Goal: Information Seeking & Learning: Find contact information

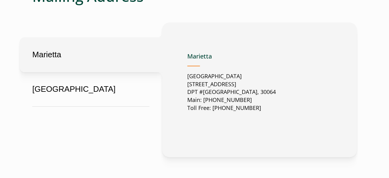
scroll to position [338, 0]
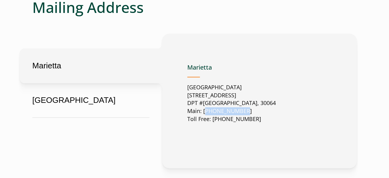
copy p "[PHONE_NUMBER]"
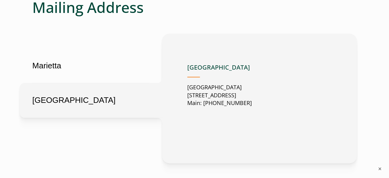
click at [71, 67] on button "Marietta" at bounding box center [91, 65] width 142 height 35
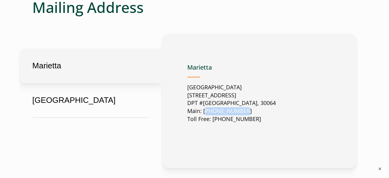
click at [126, 66] on button "Marietta" at bounding box center [91, 65] width 142 height 35
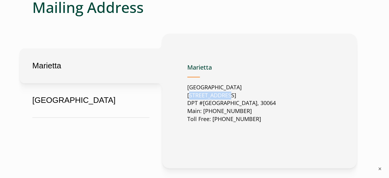
drag, startPoint x: 186, startPoint y: 94, endPoint x: 222, endPoint y: 95, distance: 36.3
click at [222, 95] on div "[GEOGRAPHIC_DATA][STREET_ADDRESS] Main: [PHONE_NUMBER] Toll Free: 888-566-[GEOG…" at bounding box center [259, 100] width 194 height 135
copy p "2500 Dallas H"
drag, startPoint x: 216, startPoint y: 111, endPoint x: 254, endPoint y: 109, distance: 38.8
click at [254, 109] on p "[GEOGRAPHIC_DATA][STREET_ADDRESS] Main: [PHONE_NUMBER] Toll Free: [PHONE_NUMBER]" at bounding box center [231, 103] width 88 height 40
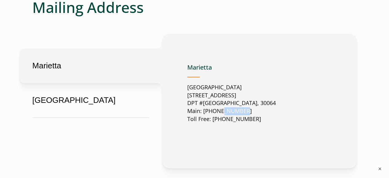
copy p "56-3500"
drag, startPoint x: 257, startPoint y: 117, endPoint x: 267, endPoint y: 115, distance: 9.9
click at [267, 116] on p "[GEOGRAPHIC_DATA][STREET_ADDRESS] Main: [PHONE_NUMBER] Toll Free: [PHONE_NUMBER]" at bounding box center [231, 103] width 88 height 40
copy p "566-9457"
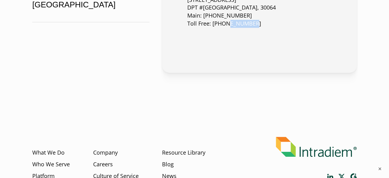
scroll to position [495, 0]
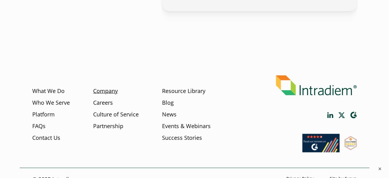
click at [109, 92] on link "Company" at bounding box center [105, 91] width 25 height 8
